Goal: Obtain resource: Obtain resource

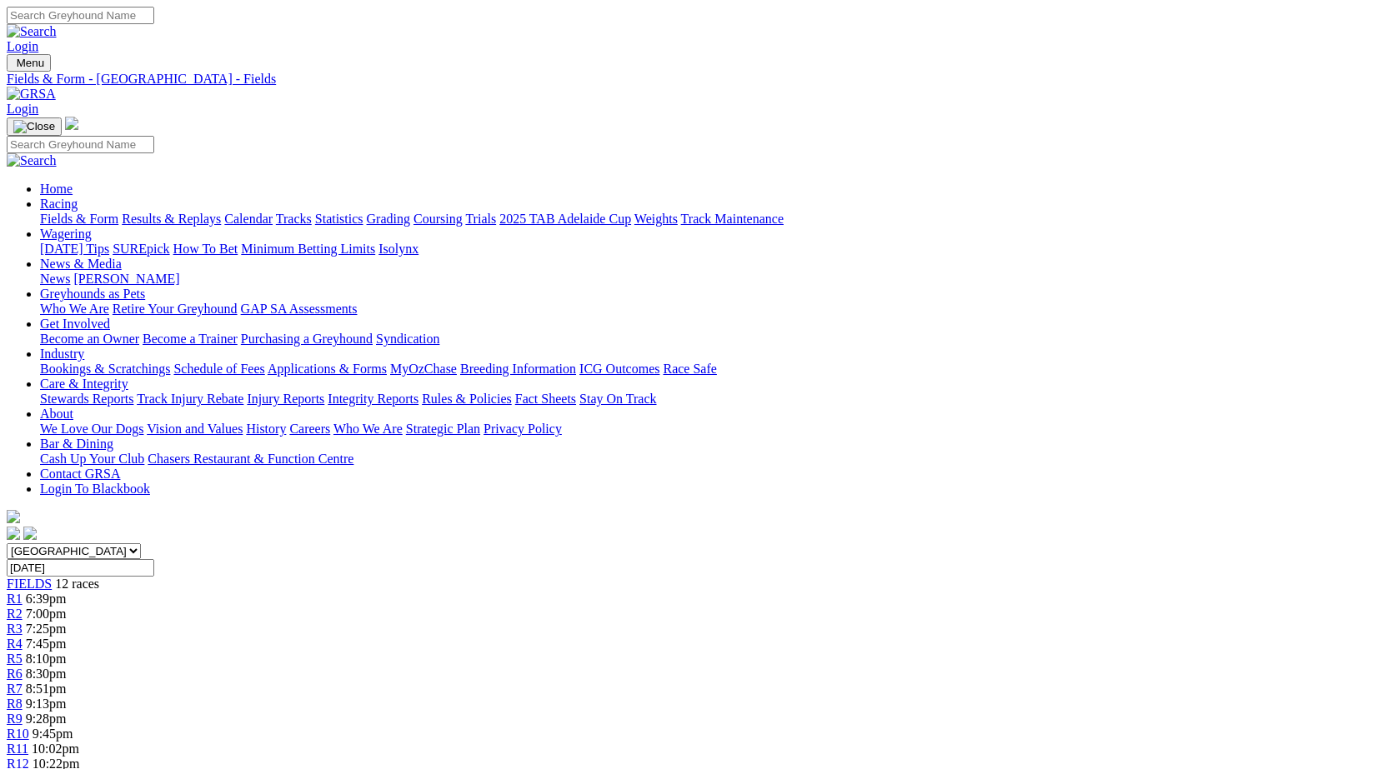
click at [141, 544] on select "[GEOGRAPHIC_DATA] [GEOGRAPHIC_DATA] [GEOGRAPHIC_DATA] [GEOGRAPHIC_DATA] [GEOGRA…" at bounding box center [74, 552] width 134 height 16
select select "QLD"
click at [141, 544] on select "[GEOGRAPHIC_DATA] [GEOGRAPHIC_DATA] [GEOGRAPHIC_DATA] [GEOGRAPHIC_DATA] [GEOGRA…" at bounding box center [74, 552] width 134 height 16
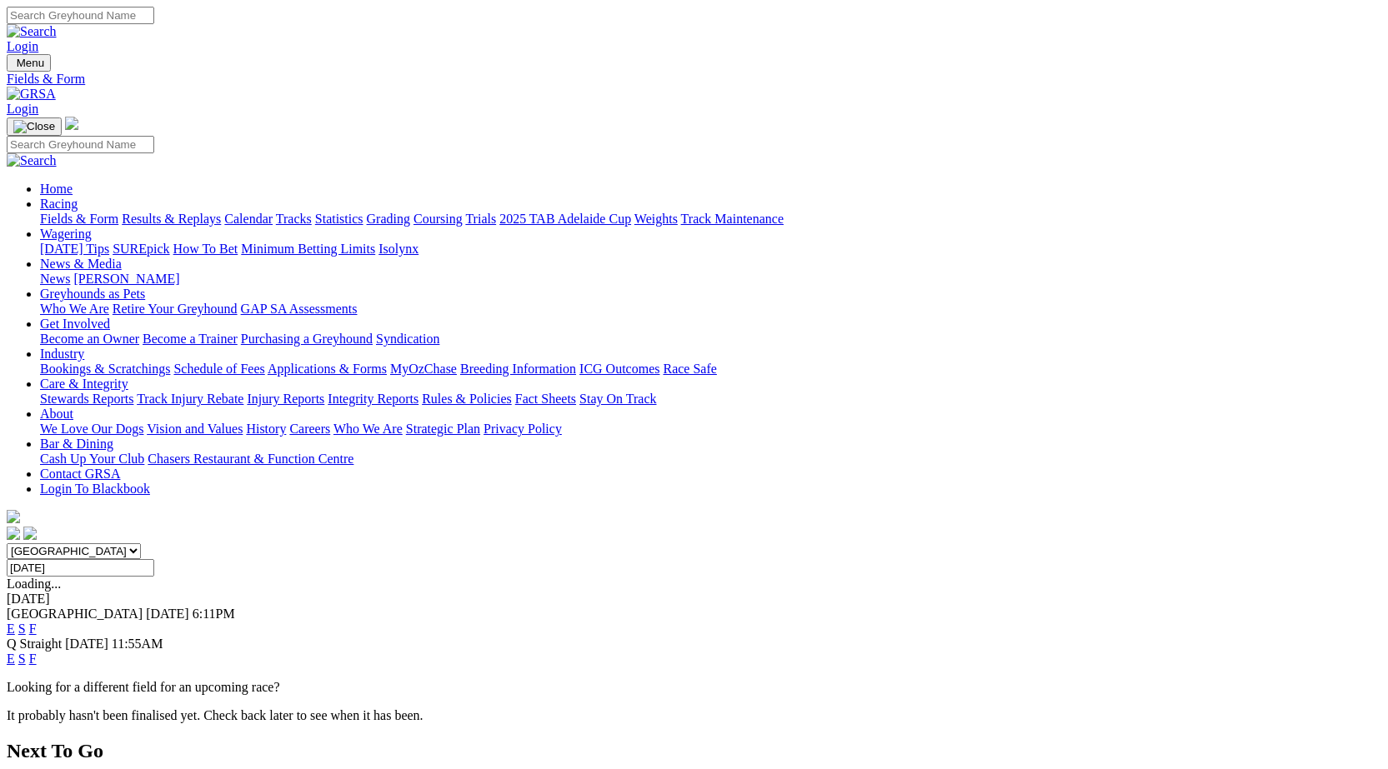
click at [37, 622] on link "F" at bounding box center [33, 629] width 8 height 14
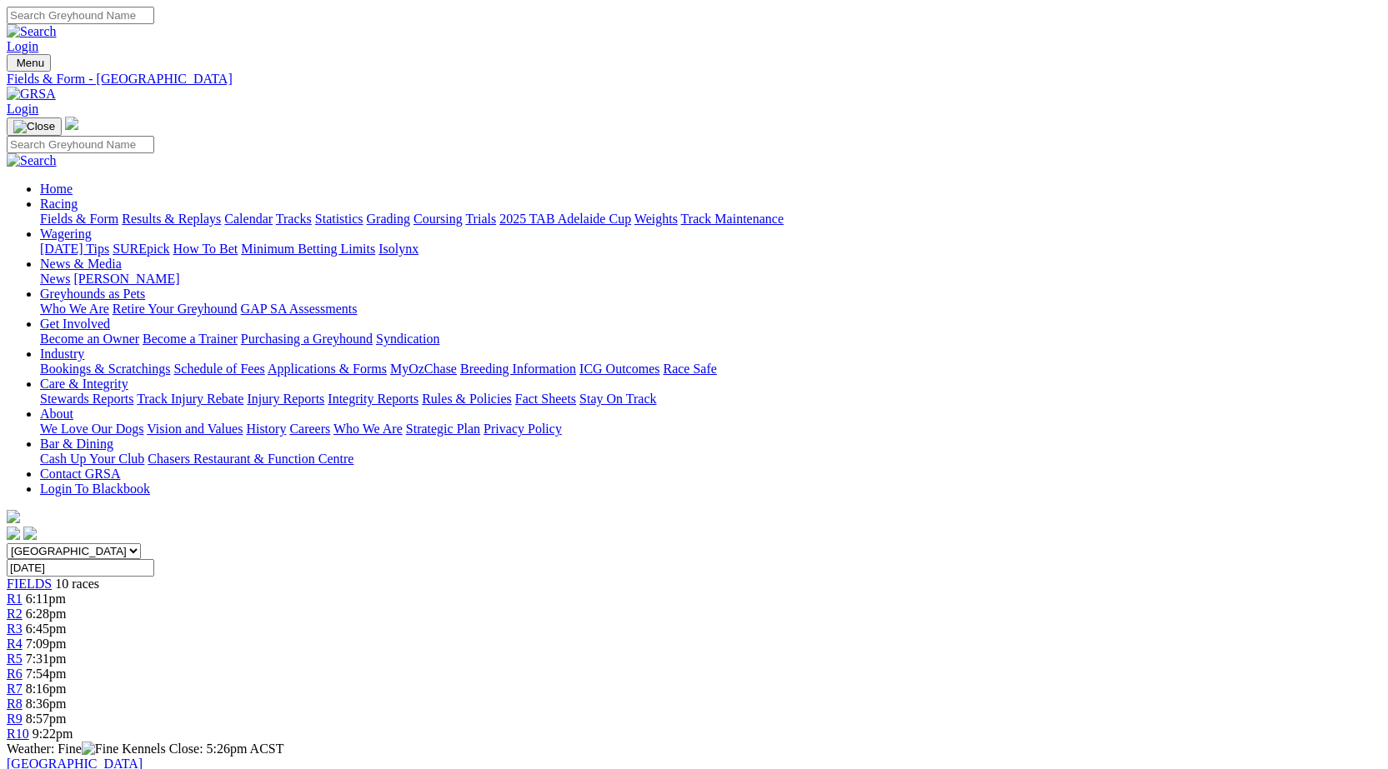
click at [141, 544] on select "[GEOGRAPHIC_DATA] [GEOGRAPHIC_DATA] [GEOGRAPHIC_DATA] [GEOGRAPHIC_DATA] [GEOGRA…" at bounding box center [74, 552] width 134 height 16
select select "NSW"
click at [141, 544] on select "[GEOGRAPHIC_DATA] [GEOGRAPHIC_DATA] [GEOGRAPHIC_DATA] [GEOGRAPHIC_DATA] [GEOGRA…" at bounding box center [74, 552] width 134 height 16
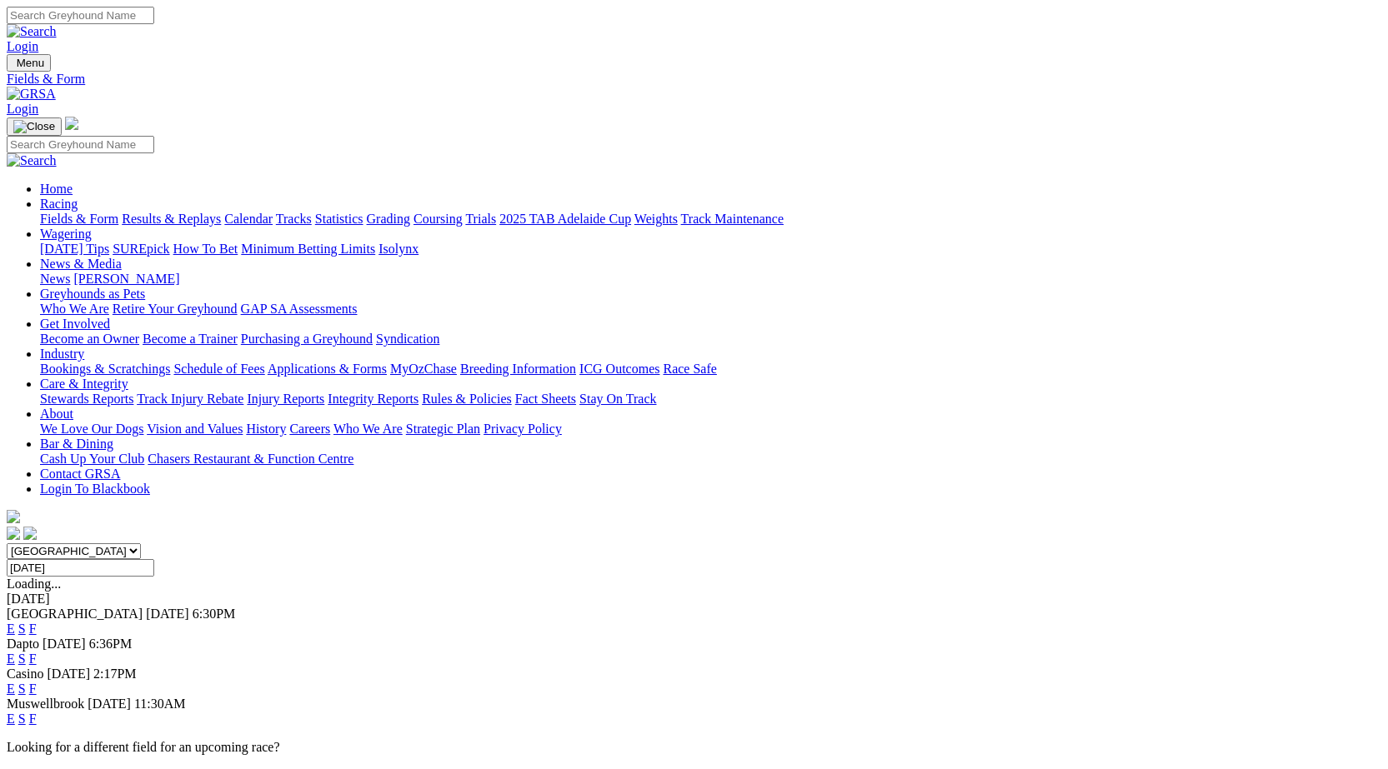
click at [37, 652] on link "F" at bounding box center [33, 659] width 8 height 14
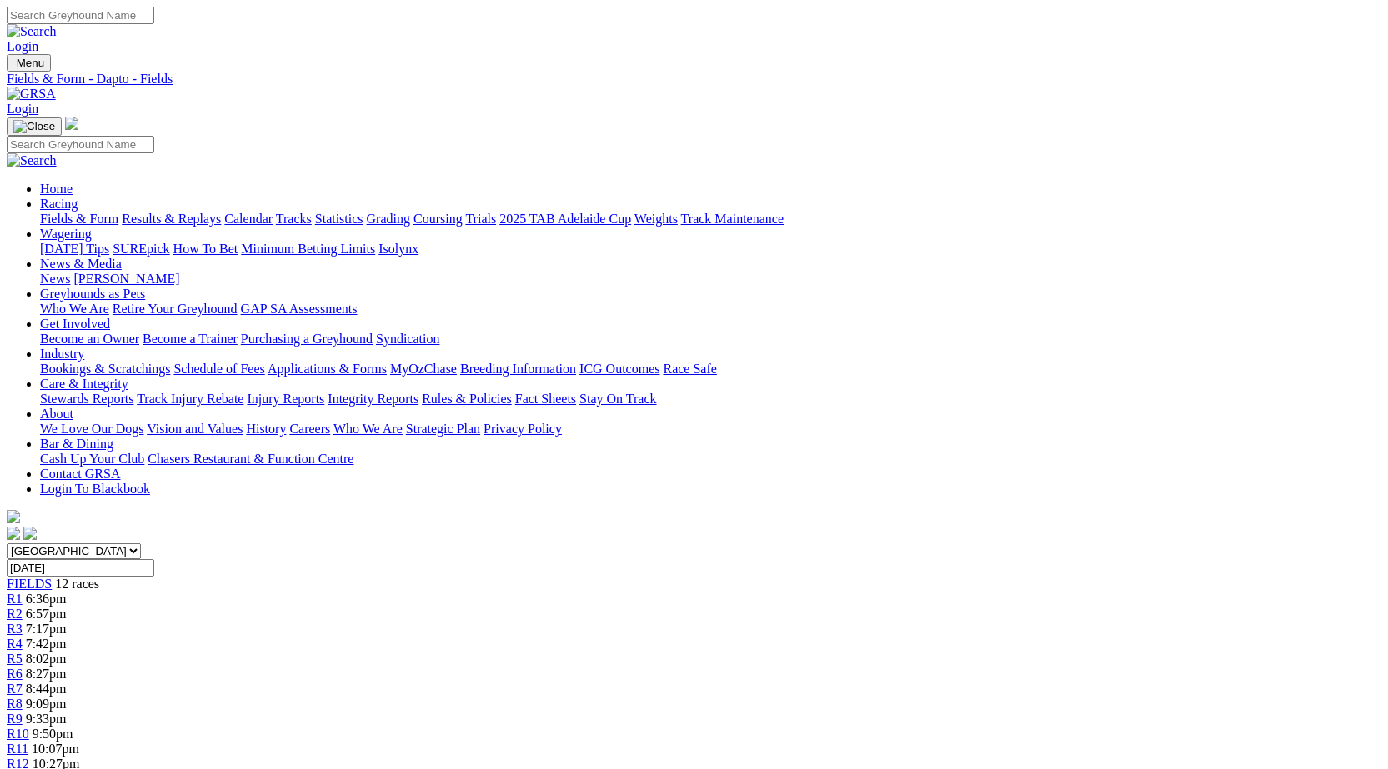
click at [141, 544] on select "South Australia New South Wales Northern Territory Queensland Tasmania Victoria…" at bounding box center [74, 552] width 134 height 16
select select "VIC"
click at [141, 544] on select "South Australia New South Wales Northern Territory Queensland Tasmania Victoria…" at bounding box center [74, 552] width 134 height 16
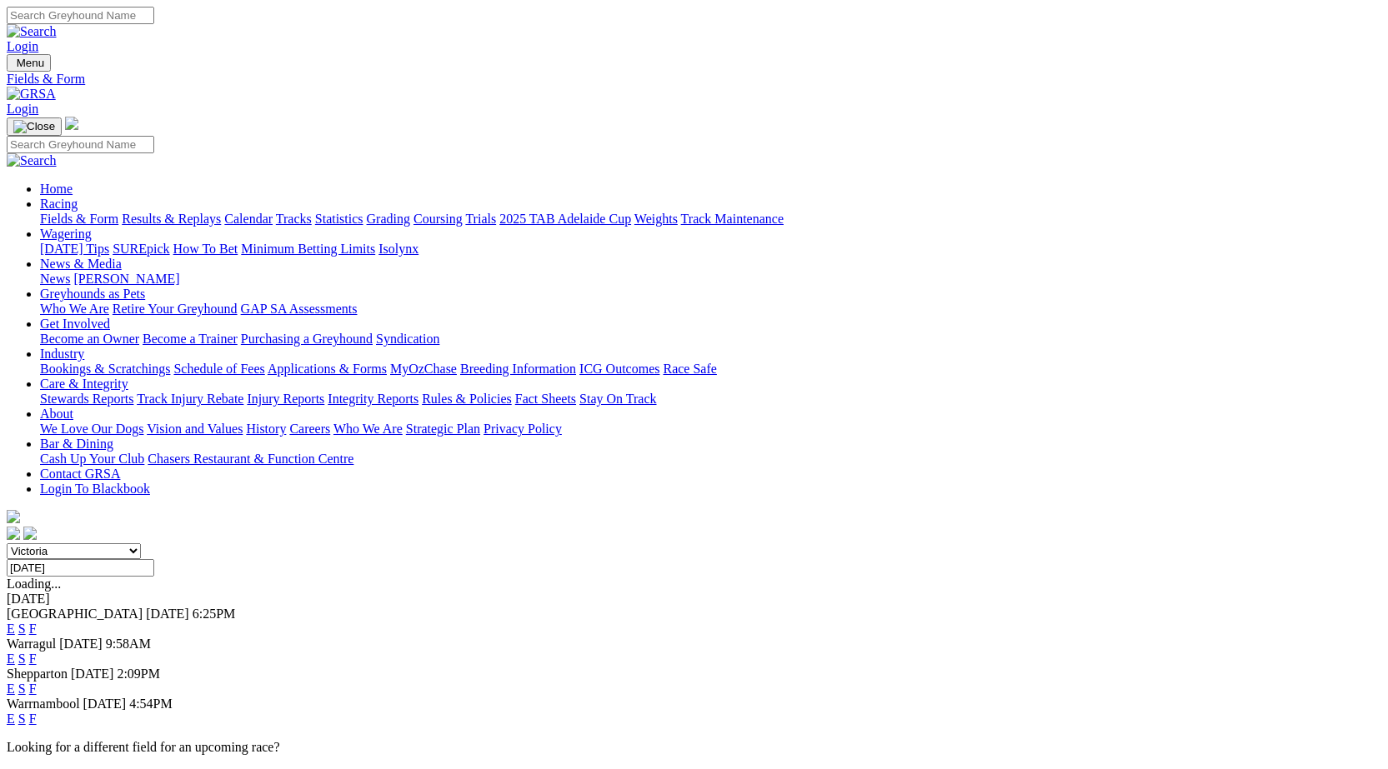
click at [37, 622] on link "F" at bounding box center [33, 629] width 8 height 14
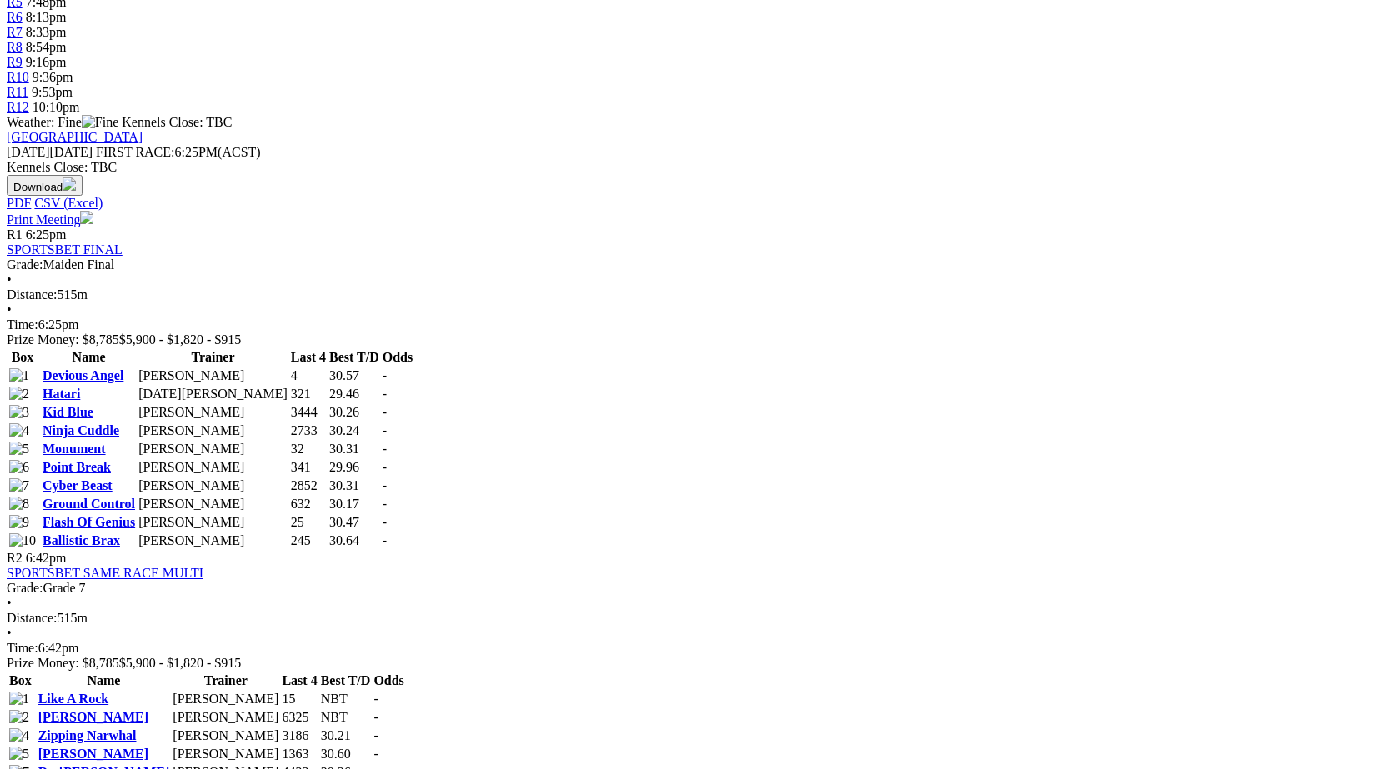
scroll to position [750, 0]
